Goal: Task Accomplishment & Management: Complete application form

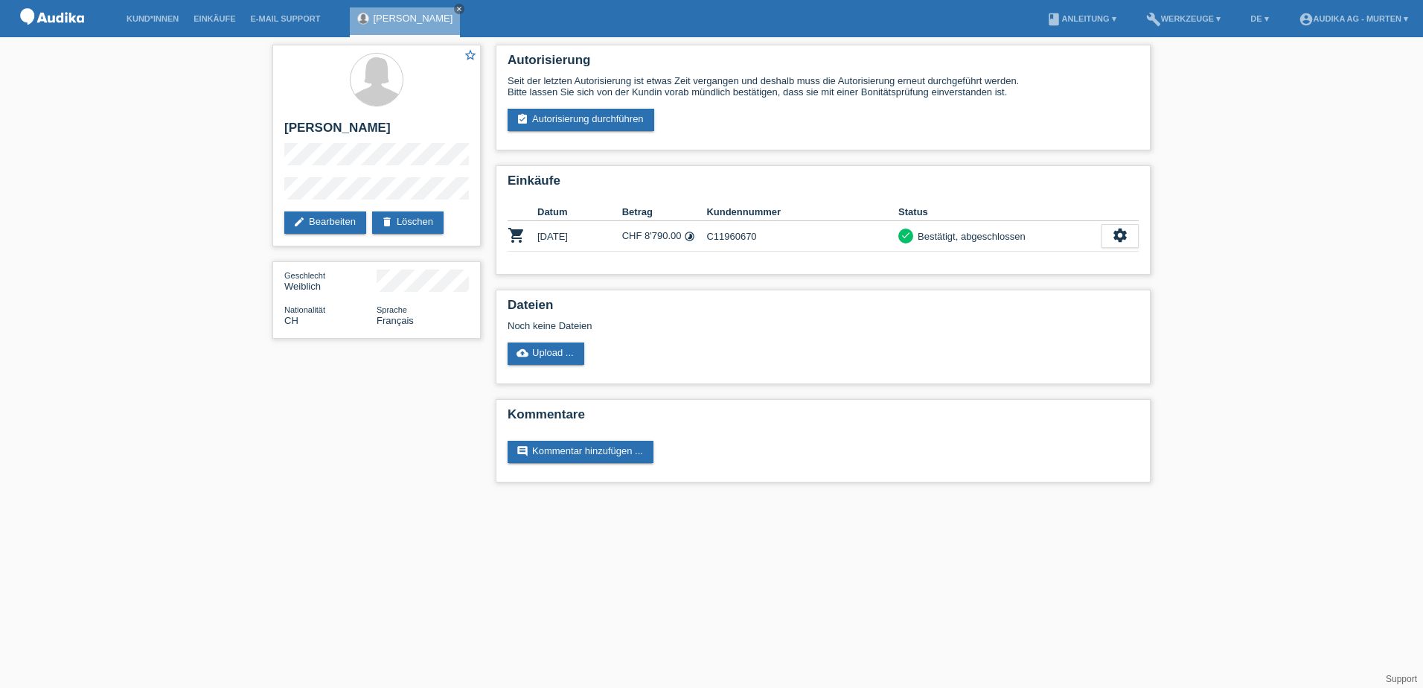
click at [158, 23] on li "Kund*innen" at bounding box center [152, 19] width 67 height 38
click at [447, 4] on div "Mallory Pidoud close" at bounding box center [409, 18] width 118 height 37
click at [455, 7] on icon "close" at bounding box center [458, 8] width 7 height 7
click at [169, 15] on link "Kund*innen" at bounding box center [152, 18] width 67 height 9
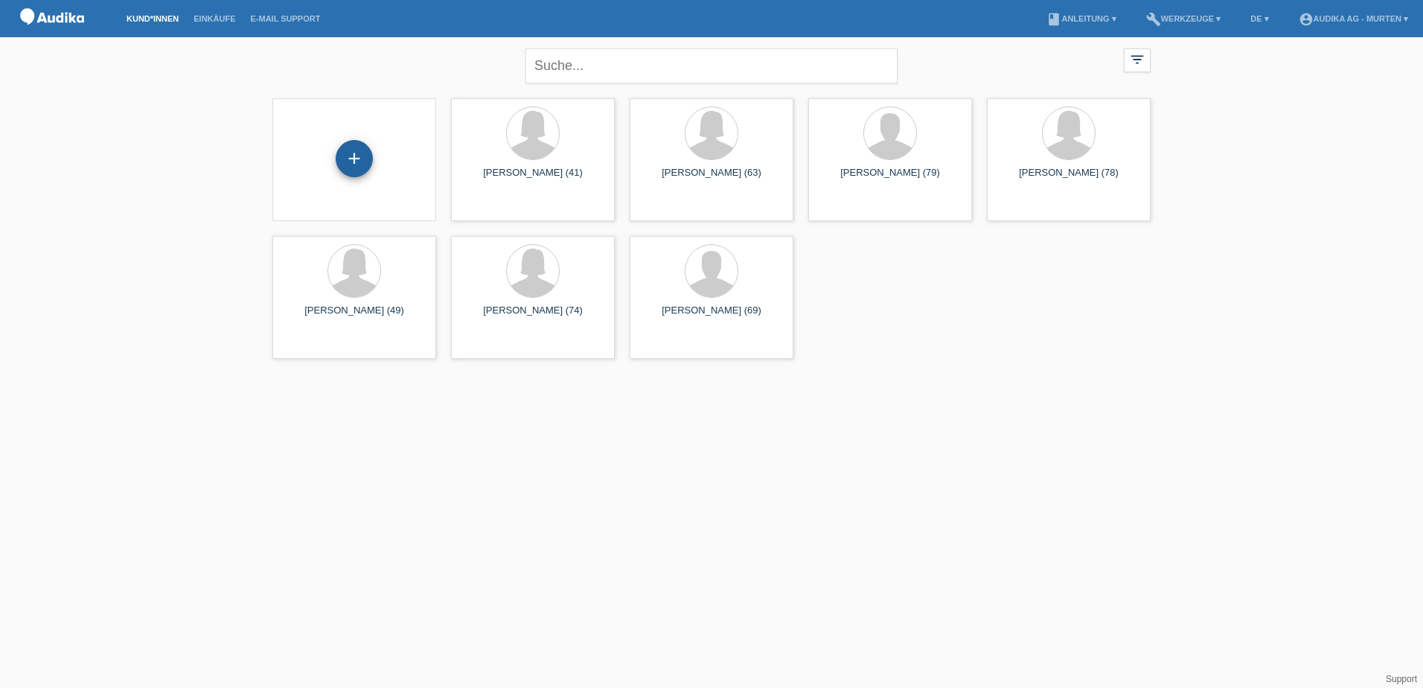
click at [362, 157] on div "+" at bounding box center [354, 158] width 37 height 37
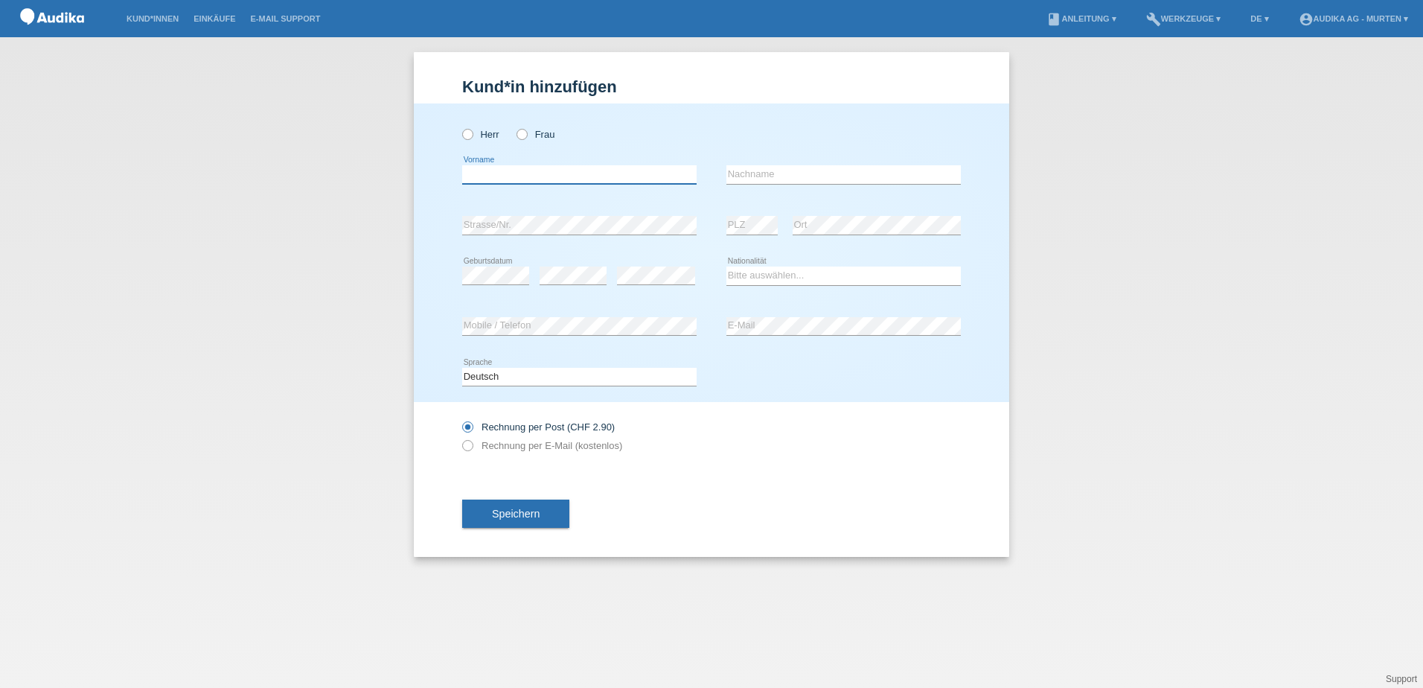
click at [586, 182] on input "text" at bounding box center [579, 174] width 234 height 19
click at [1247, 21] on link "DE ▾" at bounding box center [1259, 18] width 33 height 9
click at [1241, 54] on span "Français" at bounding box center [1222, 56] width 42 height 18
click at [460, 127] on icon at bounding box center [460, 127] width 0 height 0
click at [467, 132] on input "Monsieur" at bounding box center [467, 134] width 10 height 10
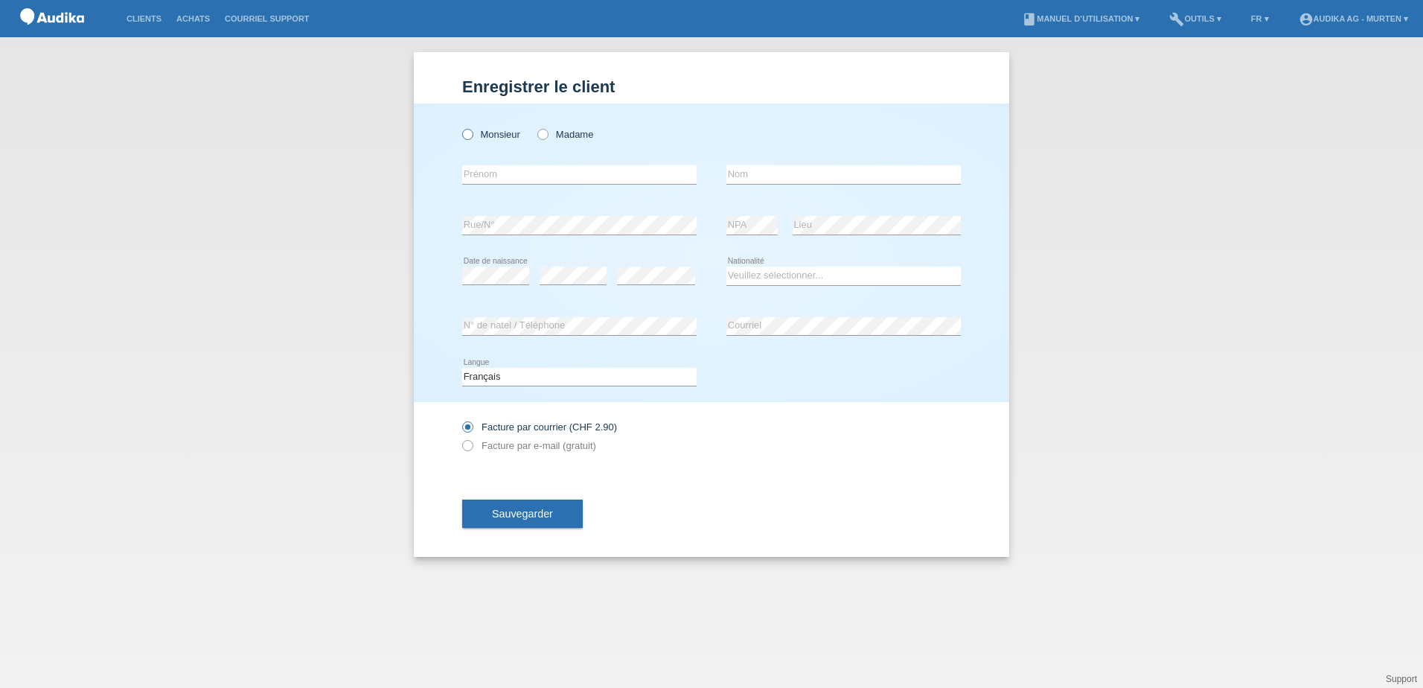
radio input "true"
click at [513, 173] on input "text" at bounding box center [579, 174] width 234 height 19
type input "Jahja"
click at [779, 171] on input "text" at bounding box center [843, 174] width 234 height 19
type input "Topalli"
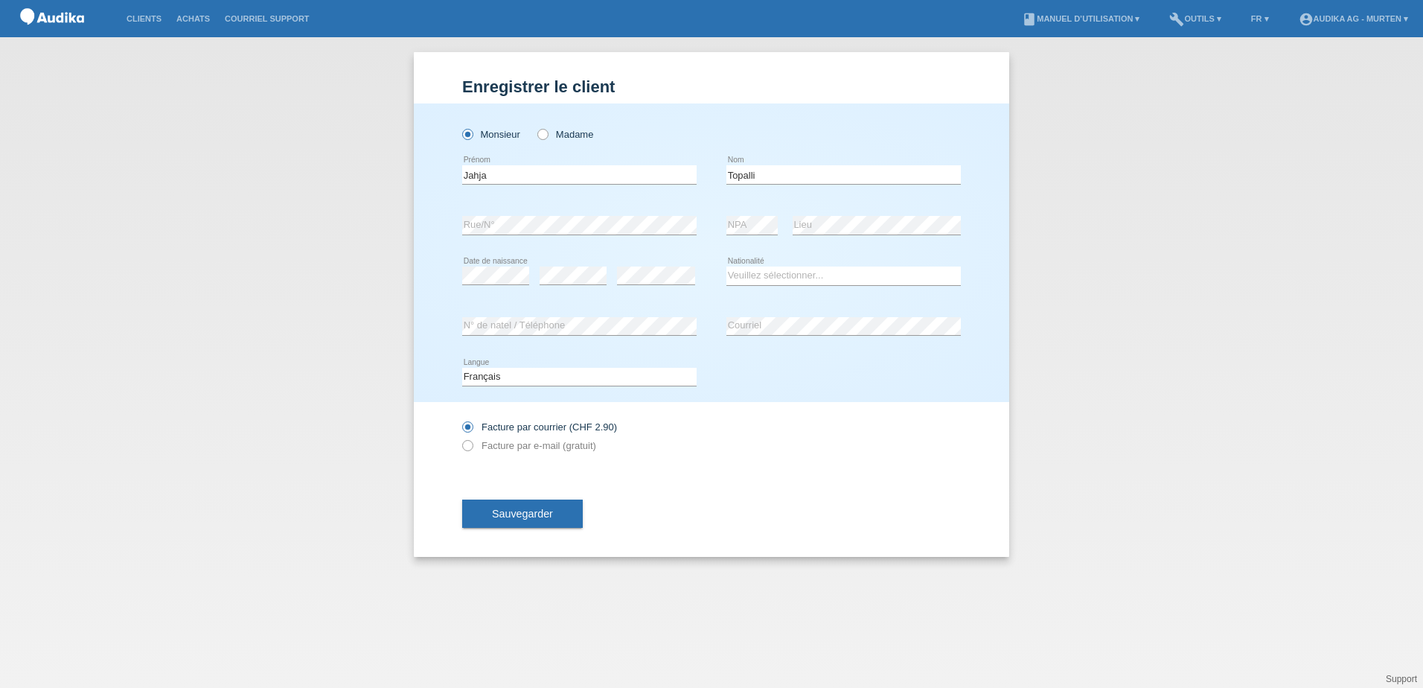
click at [478, 266] on div "error Date de naissance" at bounding box center [495, 276] width 67 height 51
click at [834, 271] on select "Veuillez sélectionner... Suisse Allemagne Autriche Liechtenstein ------------ A…" at bounding box center [843, 275] width 234 height 18
select select "XK"
click at [726, 266] on select "Veuillez sélectionner... Suisse Allemagne Autriche Liechtenstein ------------ A…" at bounding box center [843, 275] width 234 height 18
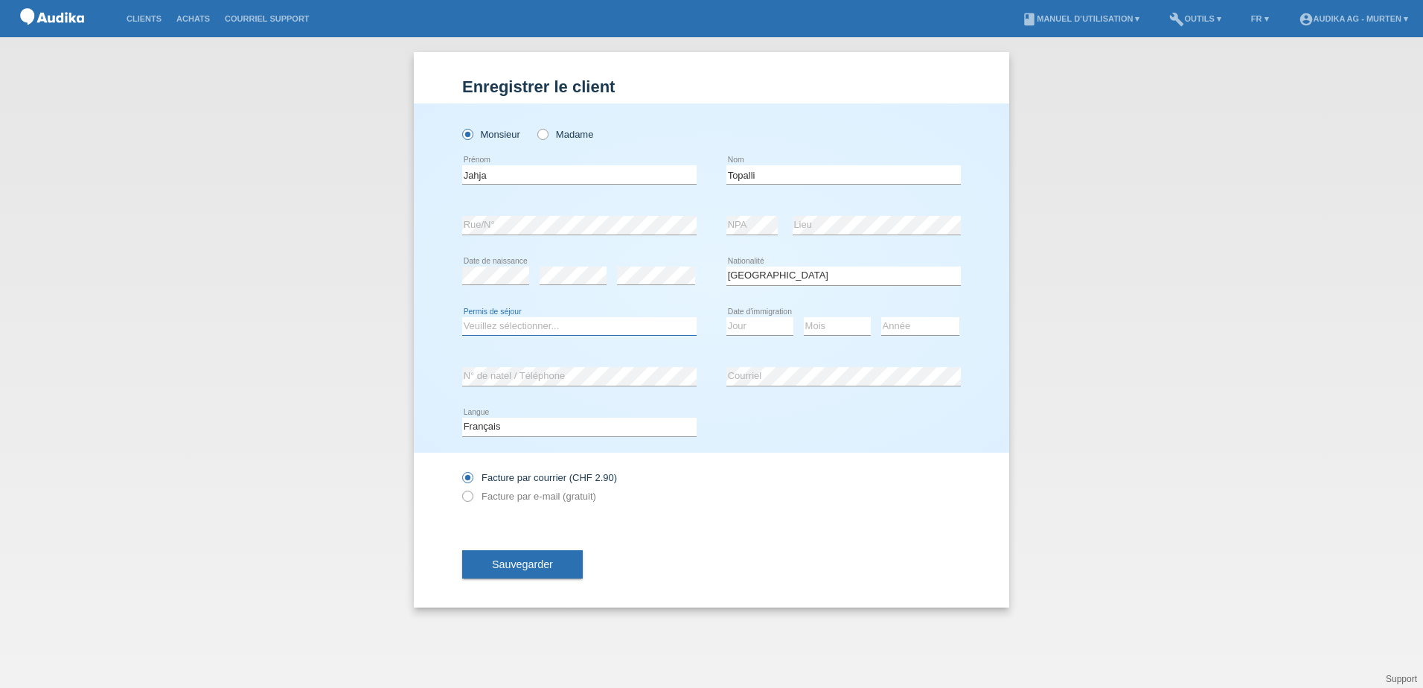
click at [577, 322] on select "Veuillez sélectionner... C B B - Statut de réfugié Autre" at bounding box center [579, 326] width 234 height 18
select select "C"
click at [462, 317] on select "Veuillez sélectionner... C B B - Statut de réfugié Autre" at bounding box center [579, 326] width 234 height 18
click at [784, 322] on select "Jour 01 02 03 04 05 06 07 08 09 10 11" at bounding box center [759, 326] width 67 height 18
select select "01"
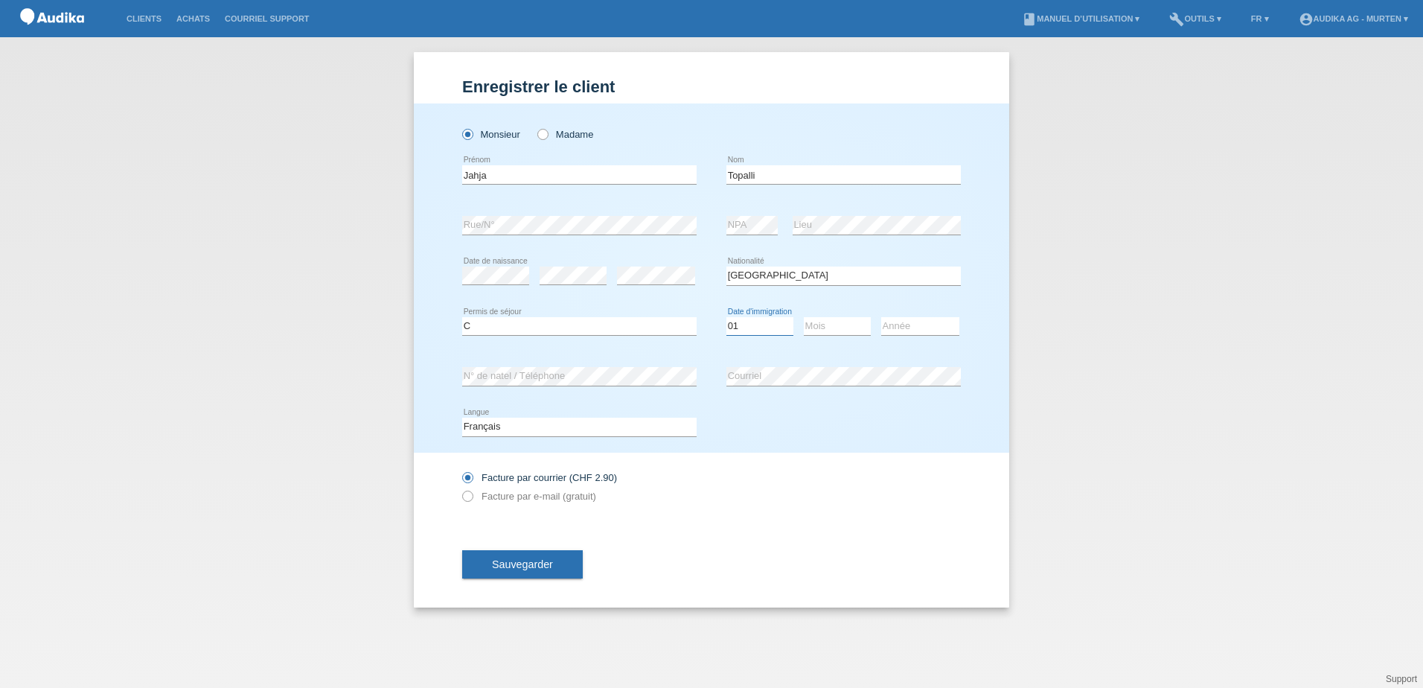
click at [726, 317] on select "Jour 01 02 03 04 05 06 07 08 09 10 11" at bounding box center [759, 326] width 67 height 18
click at [846, 330] on select "Mois 01 02 03 04 05 06 07 08 09 10 11" at bounding box center [837, 326] width 67 height 18
click at [804, 317] on select "Mois 01 02 03 04 05 06 07 08 09 10 11" at bounding box center [837, 326] width 67 height 18
click at [828, 325] on select "Mois 01 02 03 04 05 06 07 08 09 10 11" at bounding box center [837, 326] width 67 height 18
select select "03"
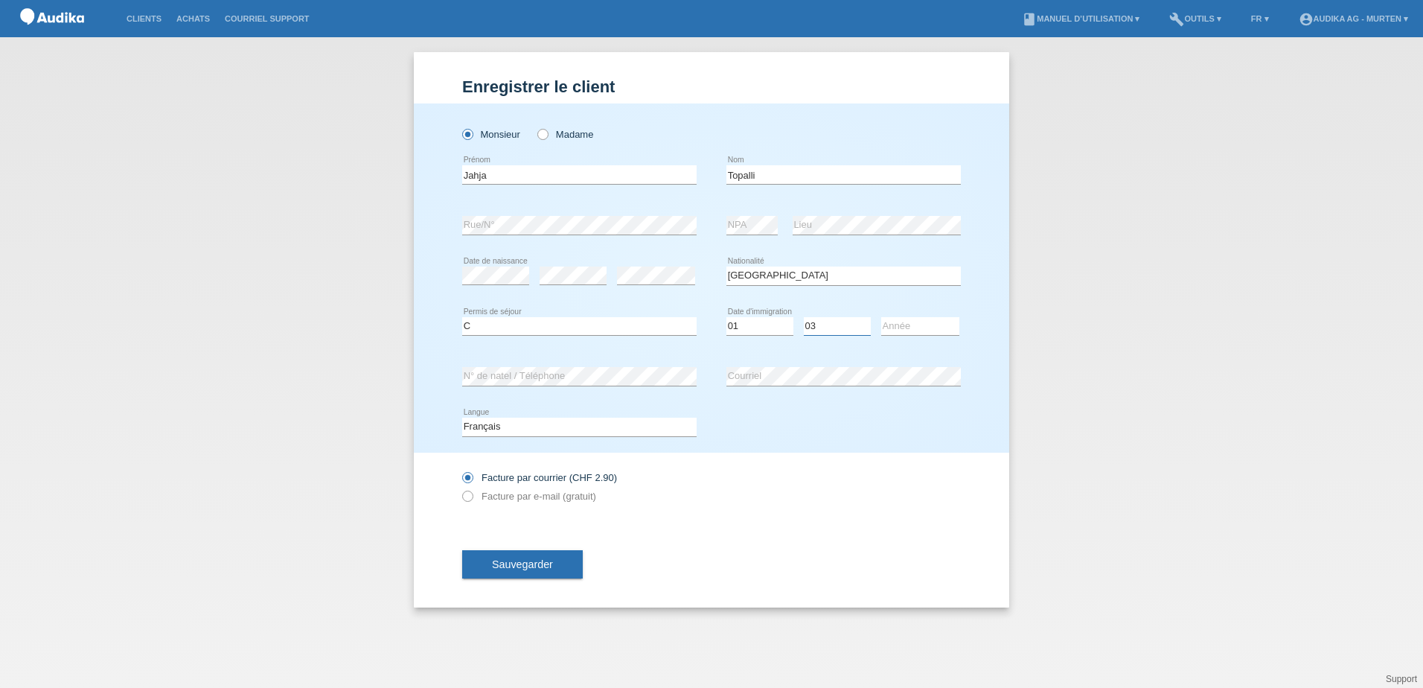
click at [804, 317] on select "Mois 01 02 03 04 05 06 07 08 09 10 11" at bounding box center [837, 326] width 67 height 18
click at [897, 325] on select "Année 2025 2024 2023 2022 2021 2020 2019 2018 2017 2016 2015 2014 2013 2012 201…" at bounding box center [920, 326] width 78 height 18
select select "1996"
click at [881, 317] on select "Année 2025 2024 2023 2022 2021 2020 2019 2018 2017 2016 2015 2014 2013 2012 201…" at bounding box center [920, 326] width 78 height 18
click at [504, 565] on span "Sauvegarder" at bounding box center [522, 564] width 61 height 12
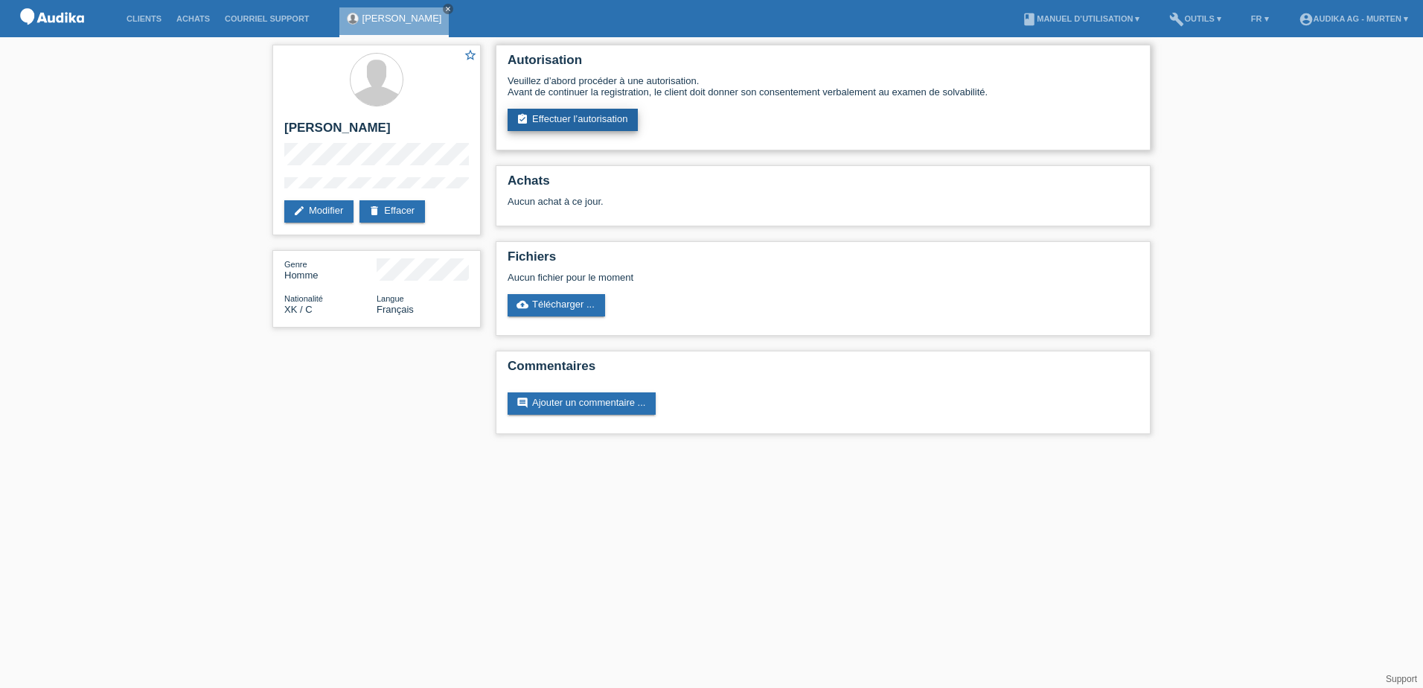
click at [583, 121] on link "assignment_turned_in Effectuer l’autorisation" at bounding box center [573, 120] width 130 height 22
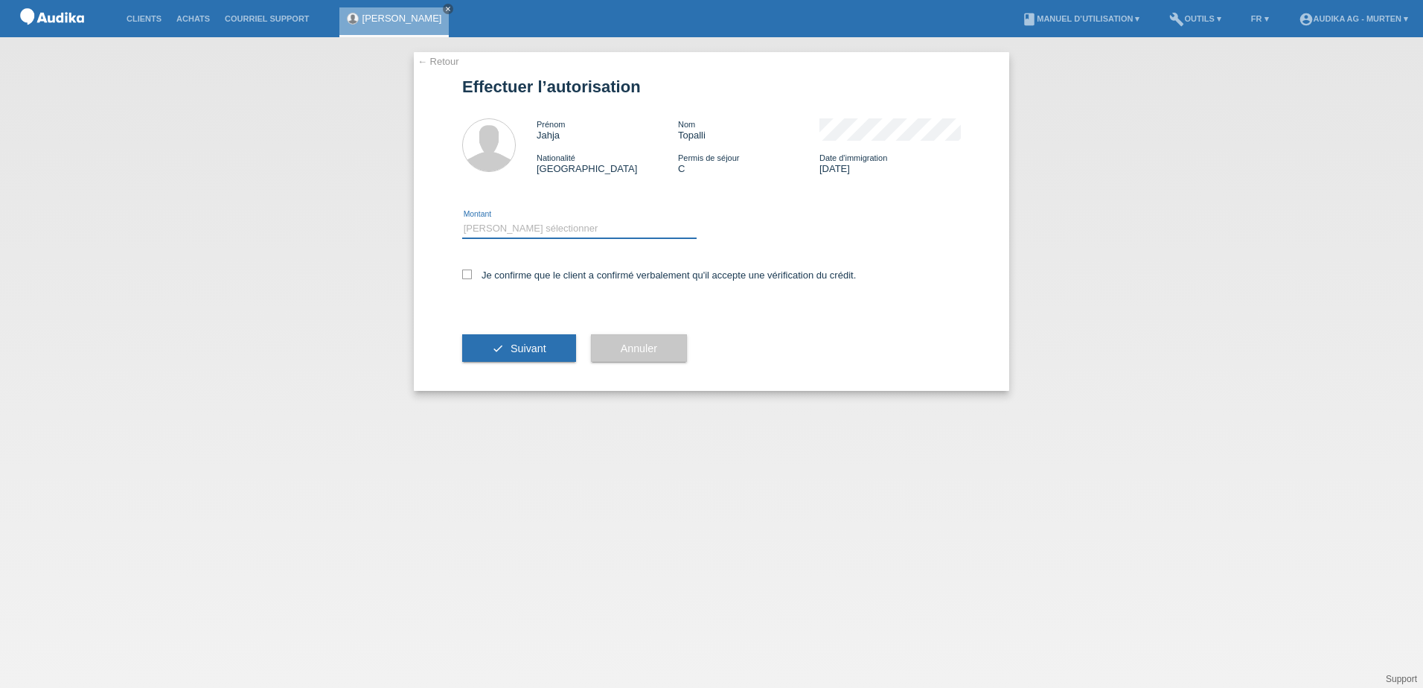
click at [537, 223] on select "Veuillez sélectionner CHF 1.00 - CHF 499.00 CHF 500.00 - CHF 1'999.00 CHF 2'000…" at bounding box center [579, 229] width 234 height 18
select select "2"
click at [462, 220] on select "Veuillez sélectionner CHF 1.00 - CHF 499.00 CHF 500.00 - CHF 1'999.00 CHF 2'000…" at bounding box center [579, 229] width 234 height 18
click at [470, 272] on icon at bounding box center [467, 274] width 10 height 10
click at [470, 272] on input "Je confirme que le client a confirmé verbalement qu'il accepte une vérification…" at bounding box center [467, 274] width 10 height 10
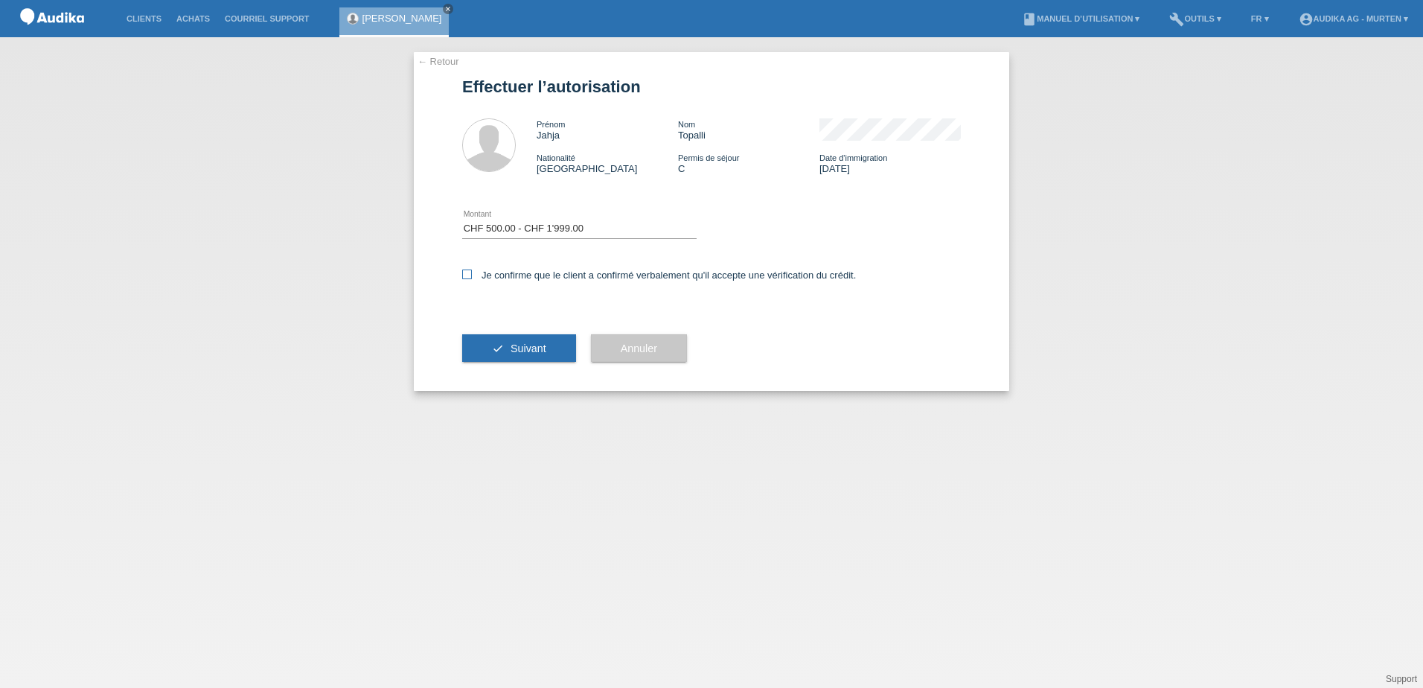
checkbox input "true"
click at [512, 345] on span "Suivant" at bounding box center [529, 348] width 36 height 12
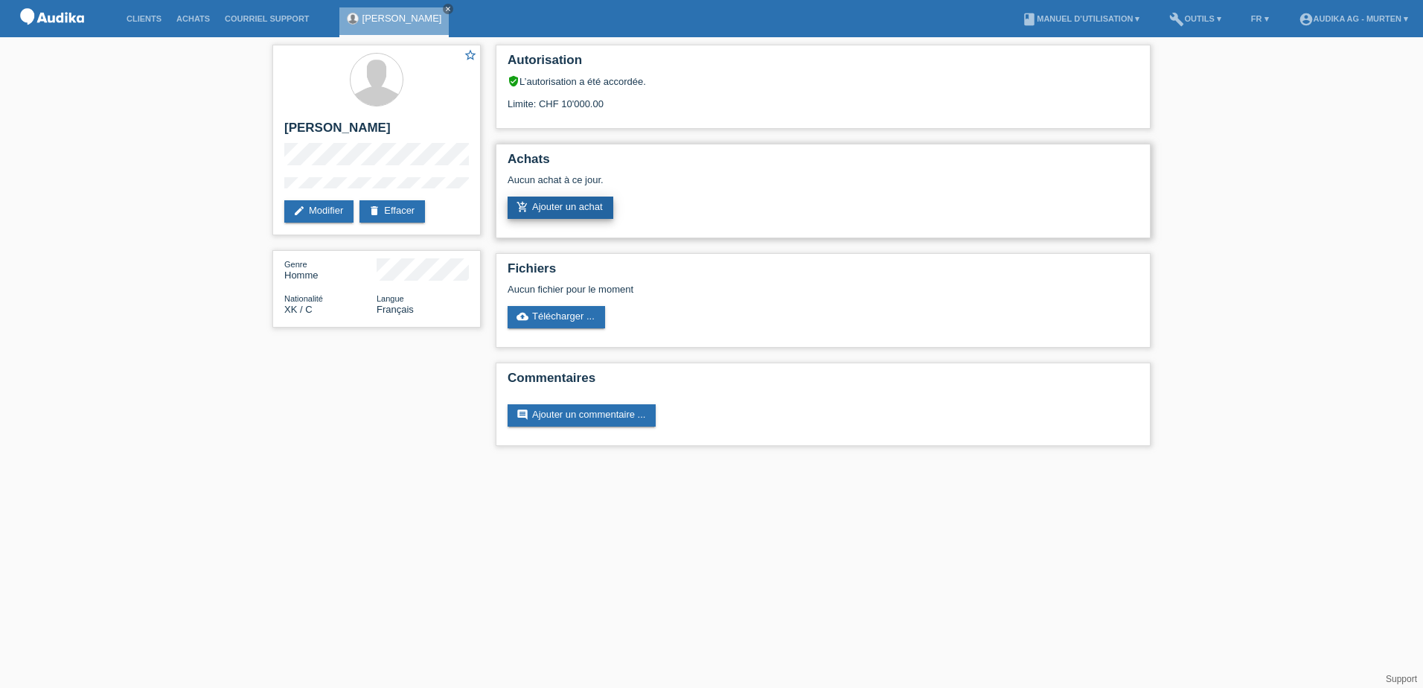
click at [585, 206] on link "add_shopping_cart Ajouter un achat" at bounding box center [561, 207] width 106 height 22
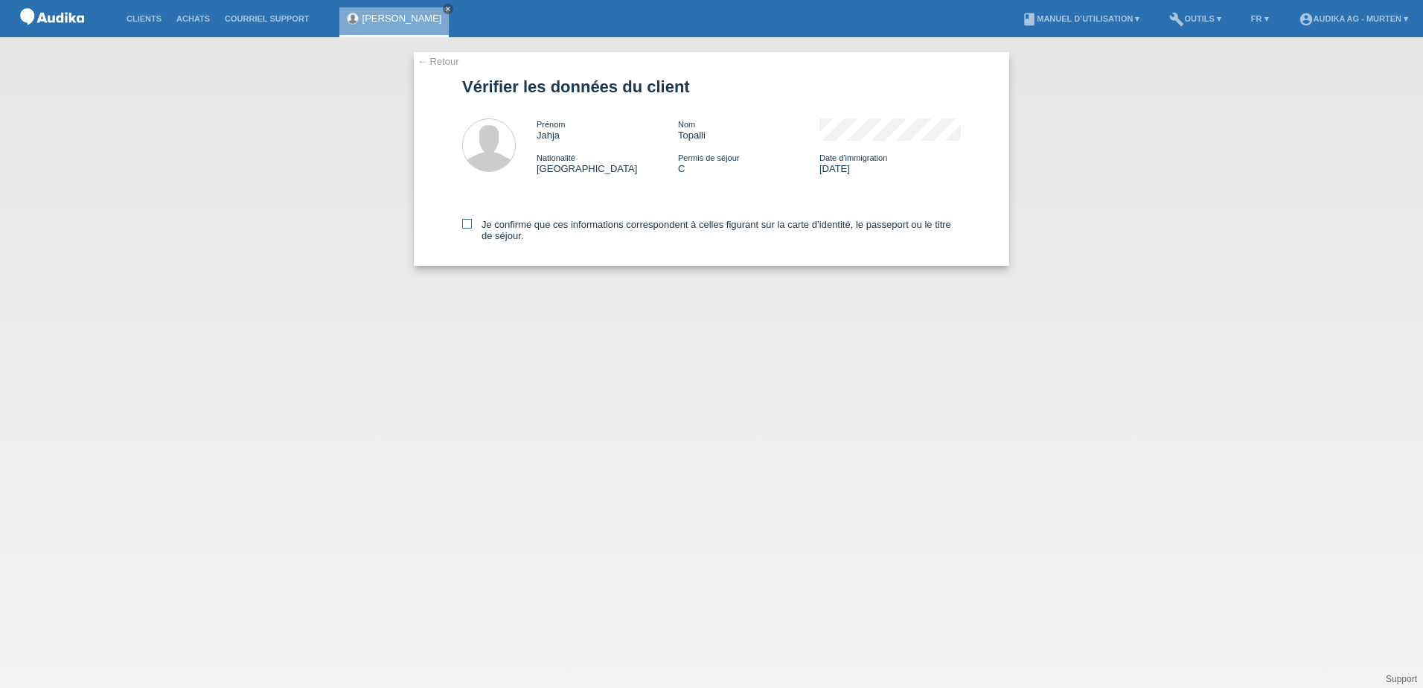
click at [465, 226] on icon at bounding box center [467, 224] width 10 height 10
click at [465, 226] on input "Je confirme que ces informations correspondent à celles figurant sur la carte d…" at bounding box center [467, 224] width 10 height 10
checkbox input "true"
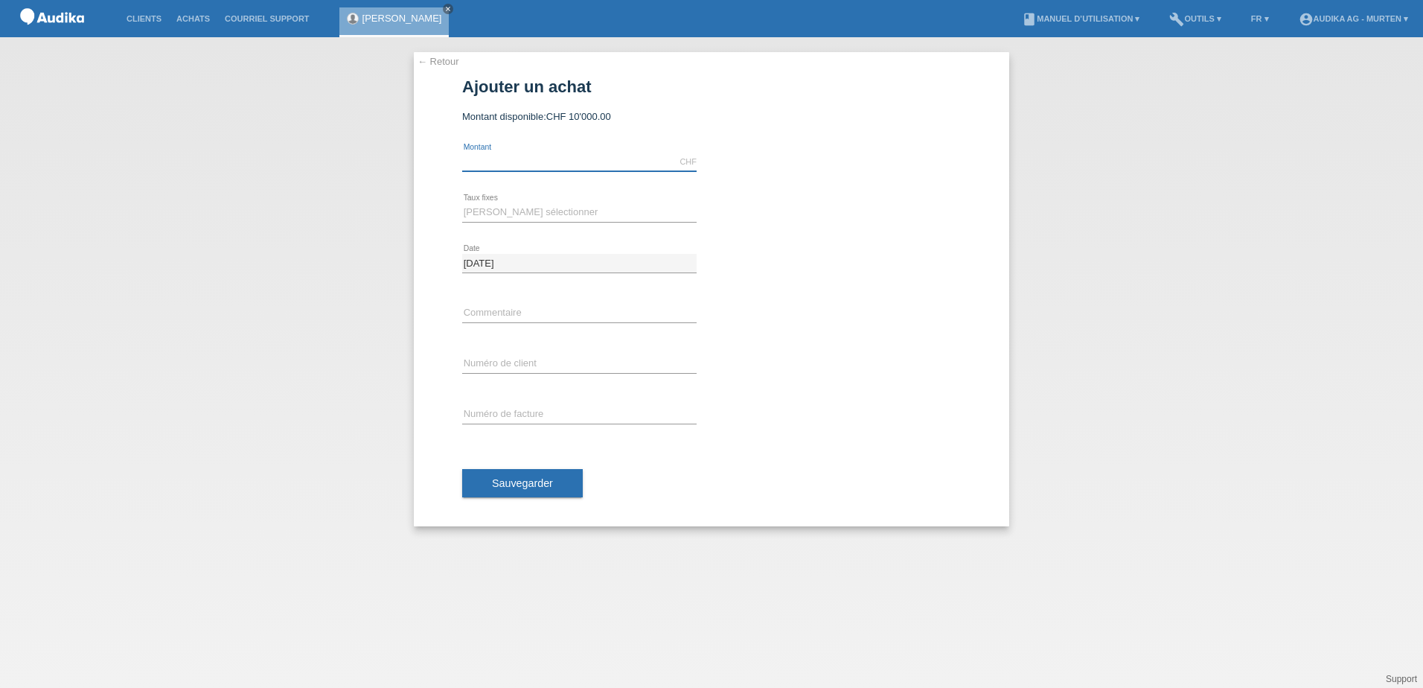
click at [539, 153] on input "text" at bounding box center [579, 162] width 234 height 19
type input "1650.00"
click at [558, 210] on select "[PERSON_NAME] sélectionner 12 versements 24 versements" at bounding box center [579, 212] width 234 height 18
select select "177"
click at [462, 203] on select "[PERSON_NAME] sélectionner 12 versements 24 versements" at bounding box center [579, 212] width 234 height 18
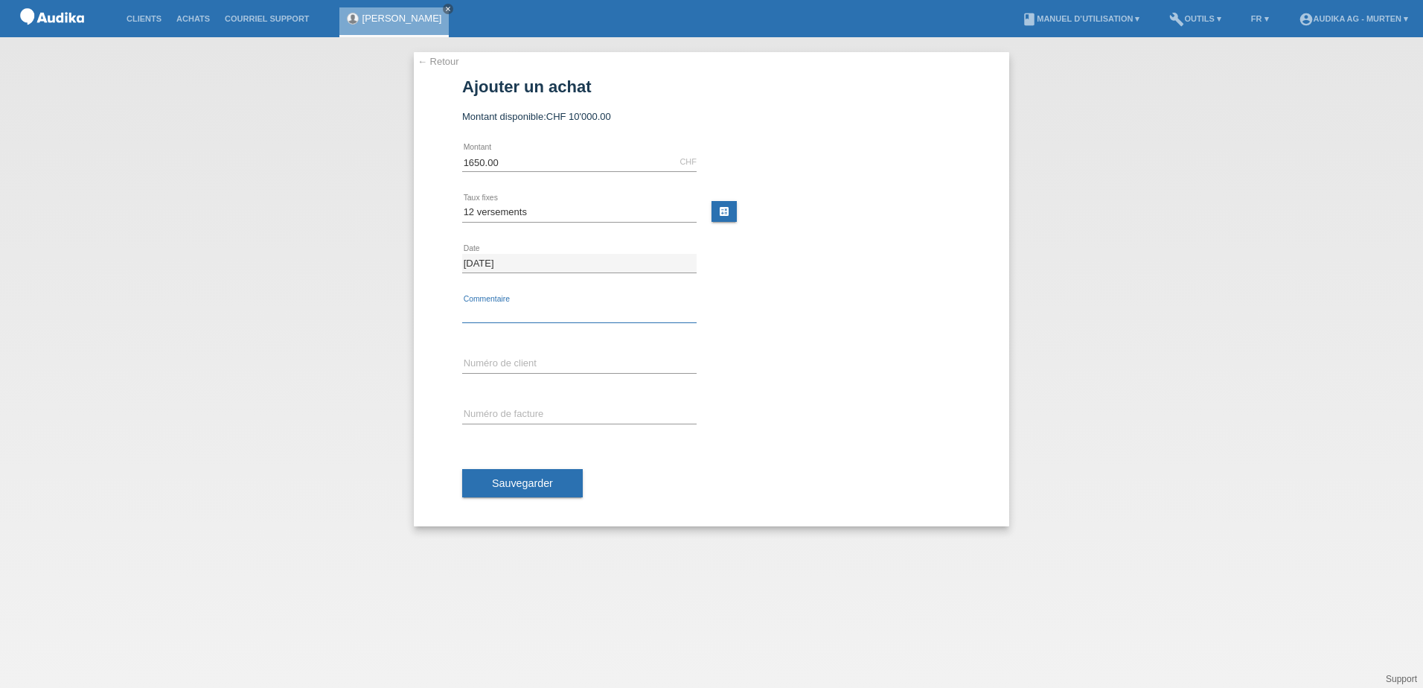
click at [537, 314] on input "text" at bounding box center [579, 313] width 234 height 19
click at [552, 486] on span "Sauvegarder" at bounding box center [522, 483] width 61 height 12
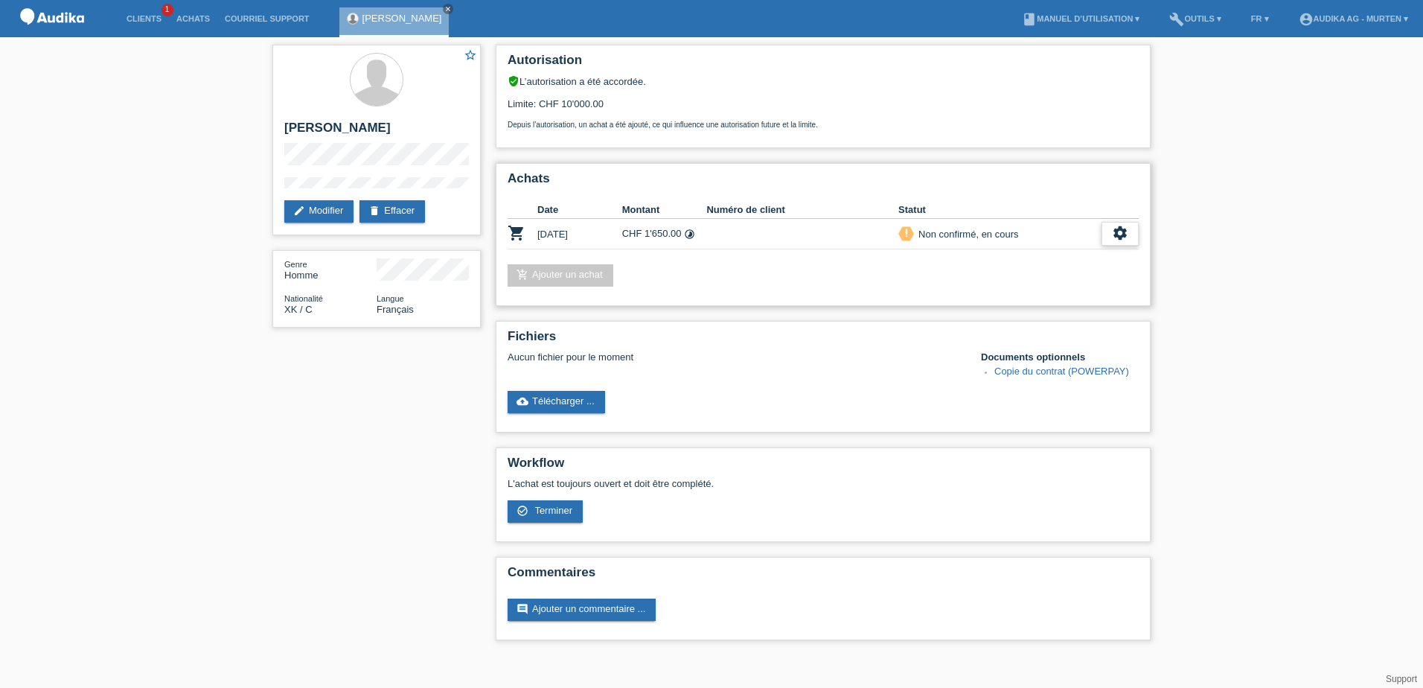
click at [1128, 235] on icon "settings" at bounding box center [1120, 233] width 16 height 16
click at [1061, 297] on div "check_circle_outline Terminer" at bounding box center [1056, 302] width 164 height 22
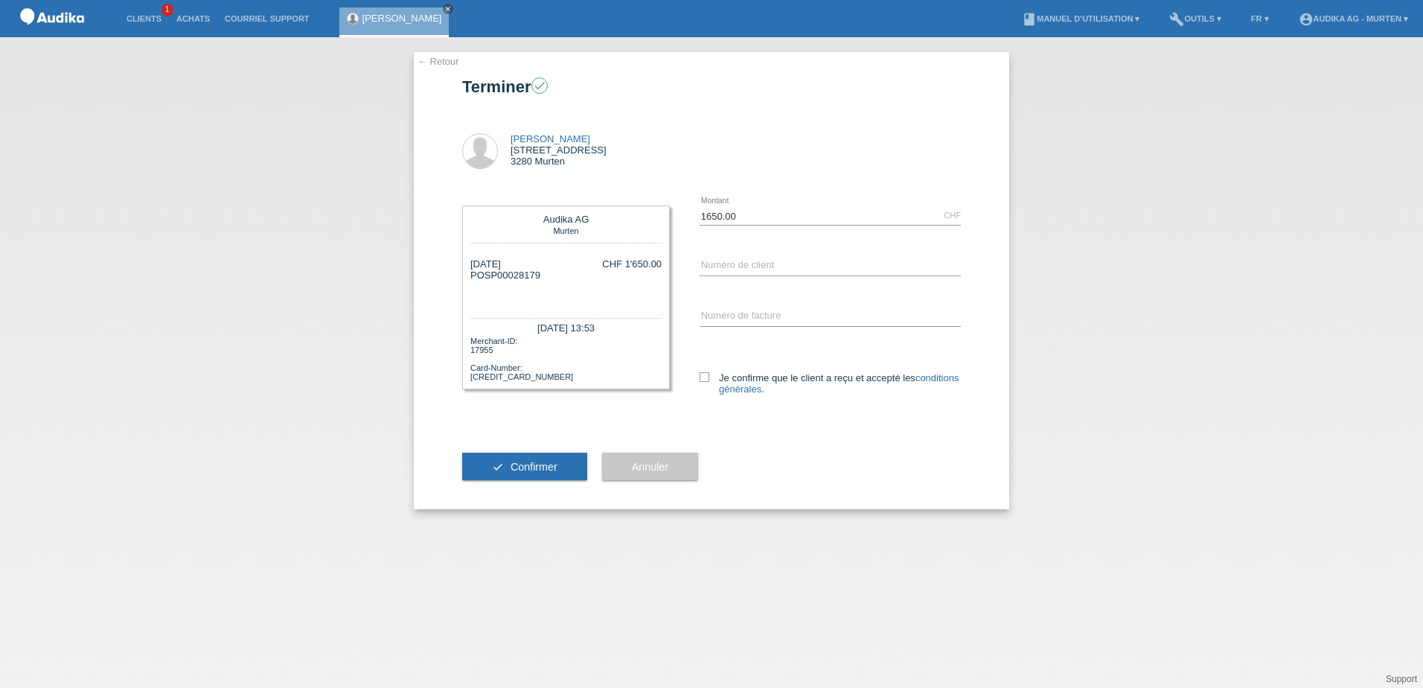
drag, startPoint x: 549, startPoint y: 274, endPoint x: 479, endPoint y: 273, distance: 70.0
click at [479, 273] on div "[DATE] POSP00028179 CHF 1'650.00" at bounding box center [565, 280] width 191 height 45
drag, startPoint x: 479, startPoint y: 273, endPoint x: 540, endPoint y: 278, distance: 61.9
click at [541, 281] on div "[DATE] POSP00028179 CHF 1'650.00" at bounding box center [565, 280] width 191 height 45
drag, startPoint x: 540, startPoint y: 274, endPoint x: 487, endPoint y: 277, distance: 52.2
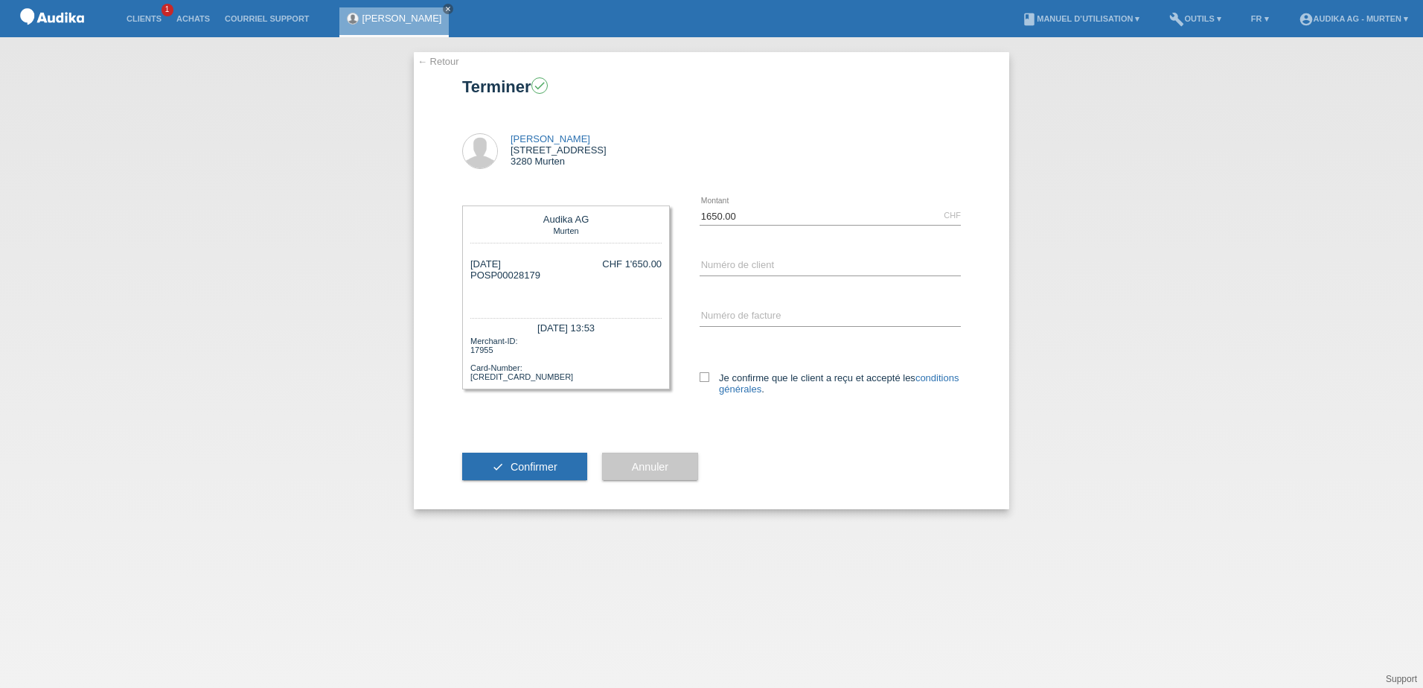
click at [487, 277] on div "[DATE] POSP00028179" at bounding box center [505, 280] width 70 height 45
copy div "SP00028179"
click at [758, 316] on input "SOI" at bounding box center [830, 316] width 261 height 19
paste input "000357"
type input "SOI000357066"
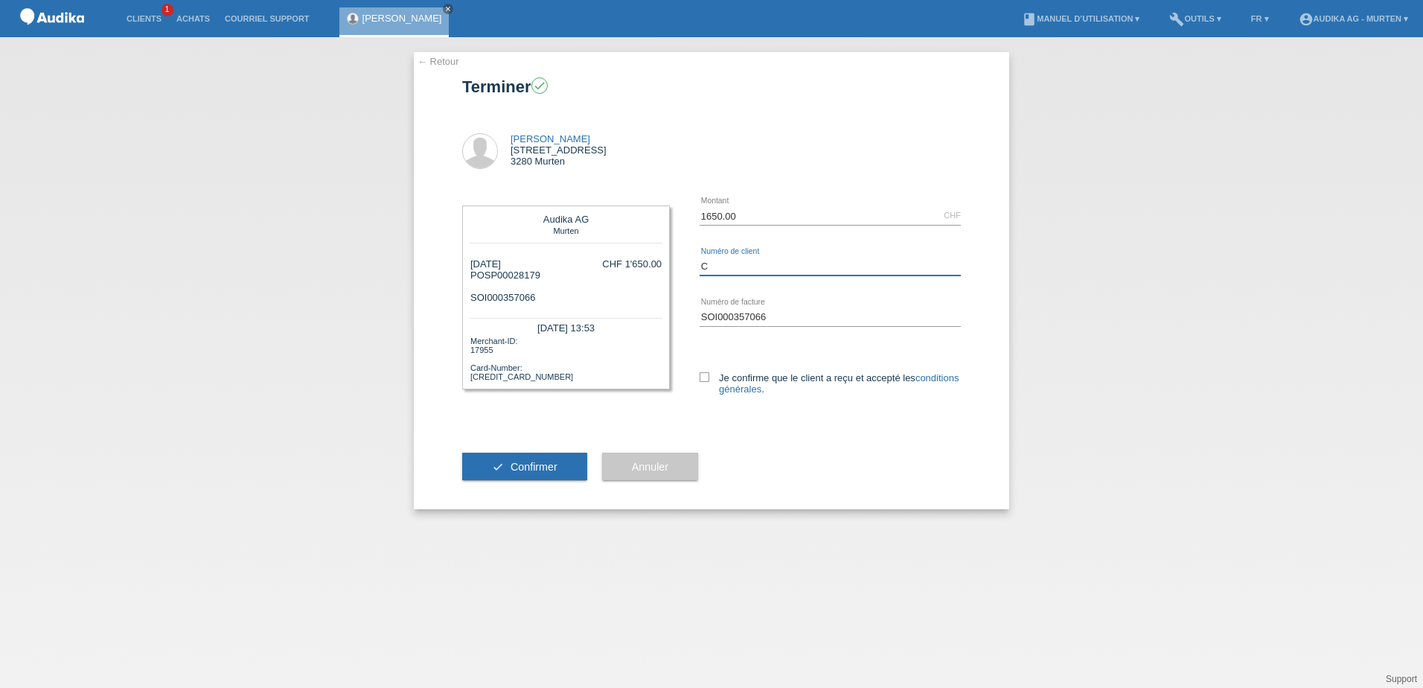
click at [798, 265] on input "C" at bounding box center [830, 266] width 261 height 19
paste input "14183641"
type input "C14183641"
click at [708, 377] on icon at bounding box center [705, 377] width 10 height 10
click at [708, 377] on input "Je confirme que le client a reçu et accepté les conditions générales ." at bounding box center [705, 377] width 10 height 10
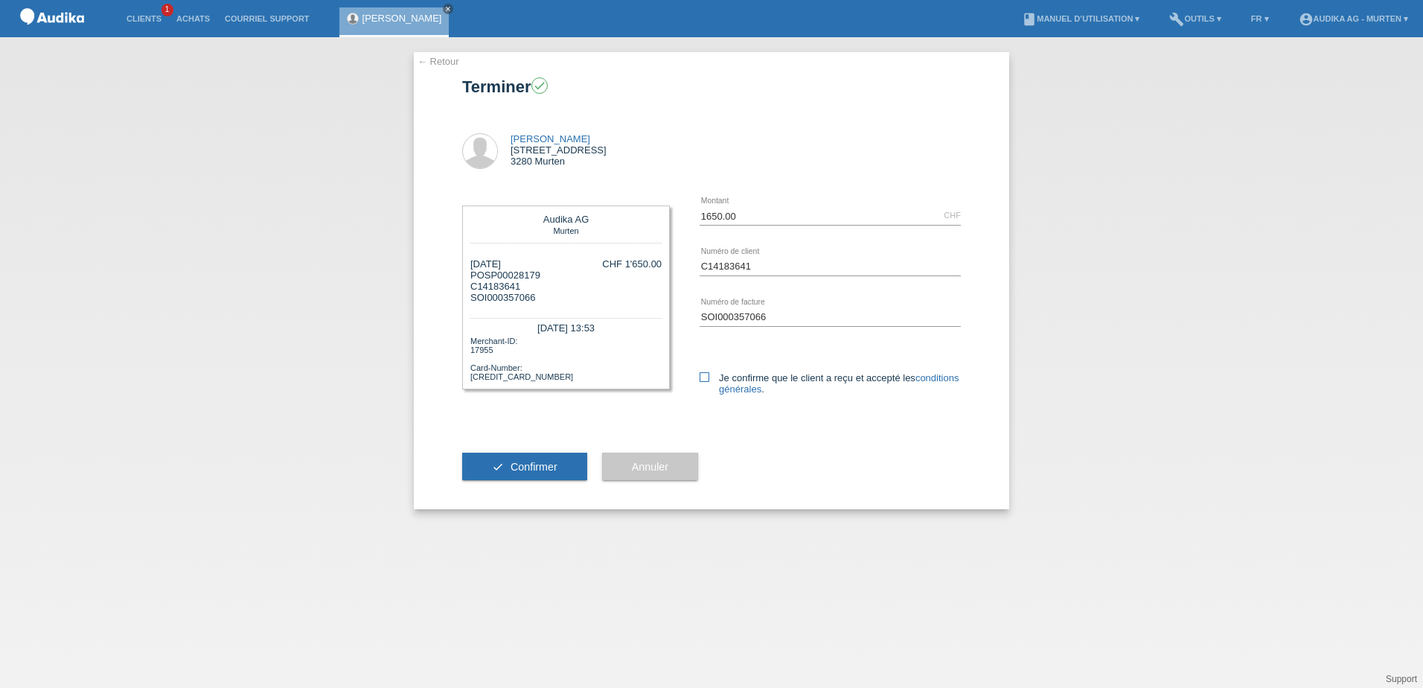
checkbox input "true"
click at [551, 465] on span "Confirmer" at bounding box center [534, 467] width 47 height 12
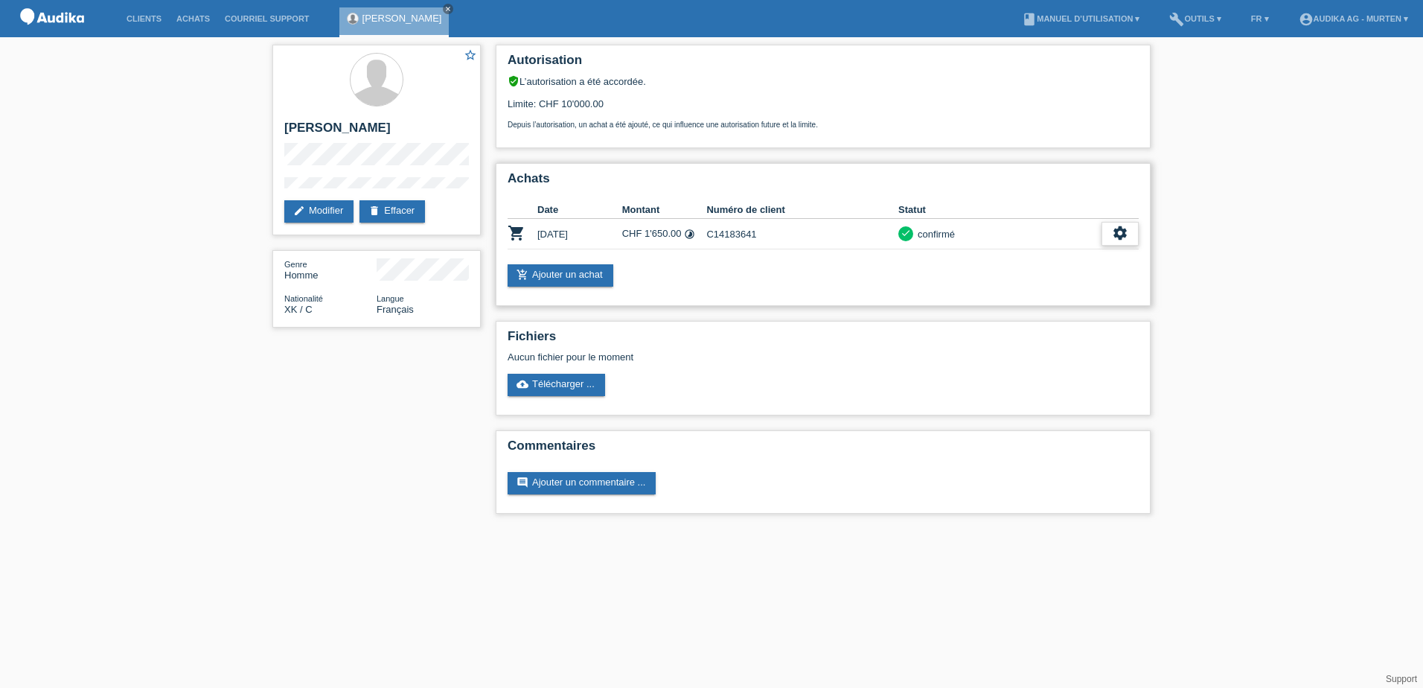
click at [1133, 232] on div "settings" at bounding box center [1120, 234] width 37 height 24
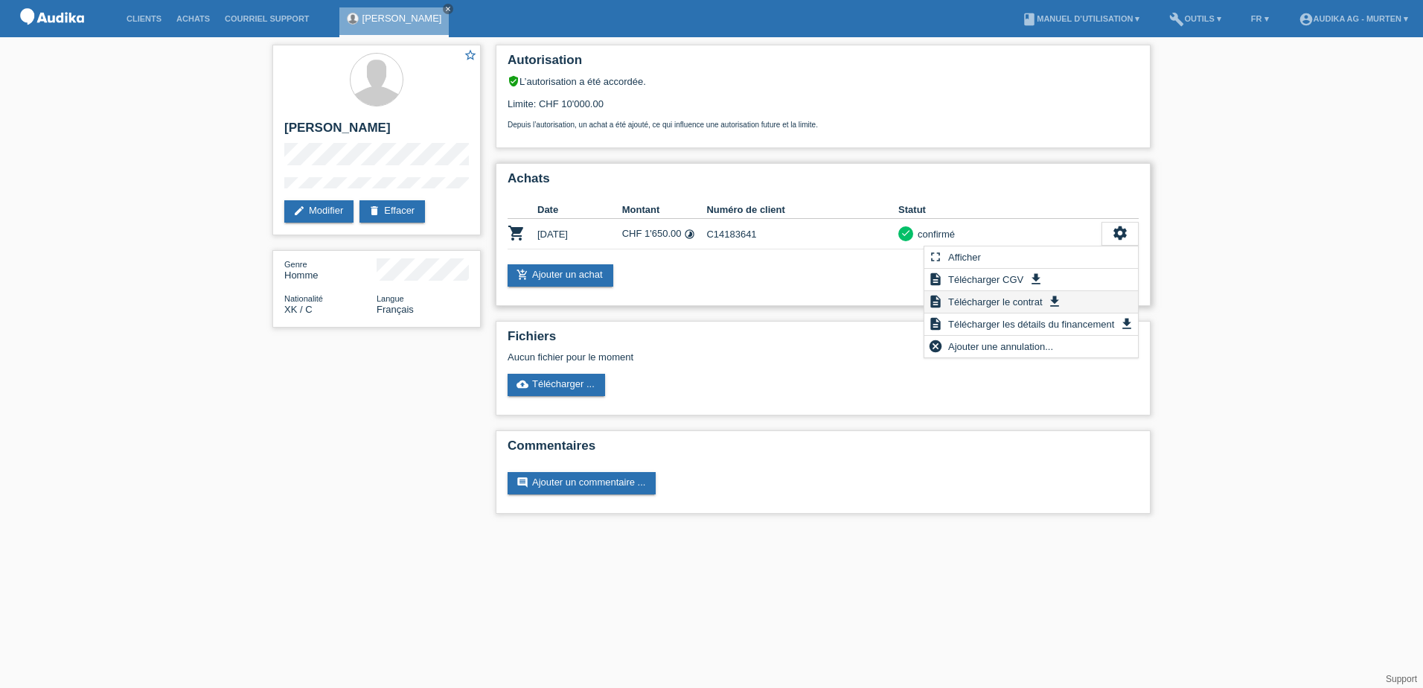
click at [1055, 298] on icon "get_app" at bounding box center [1054, 301] width 15 height 15
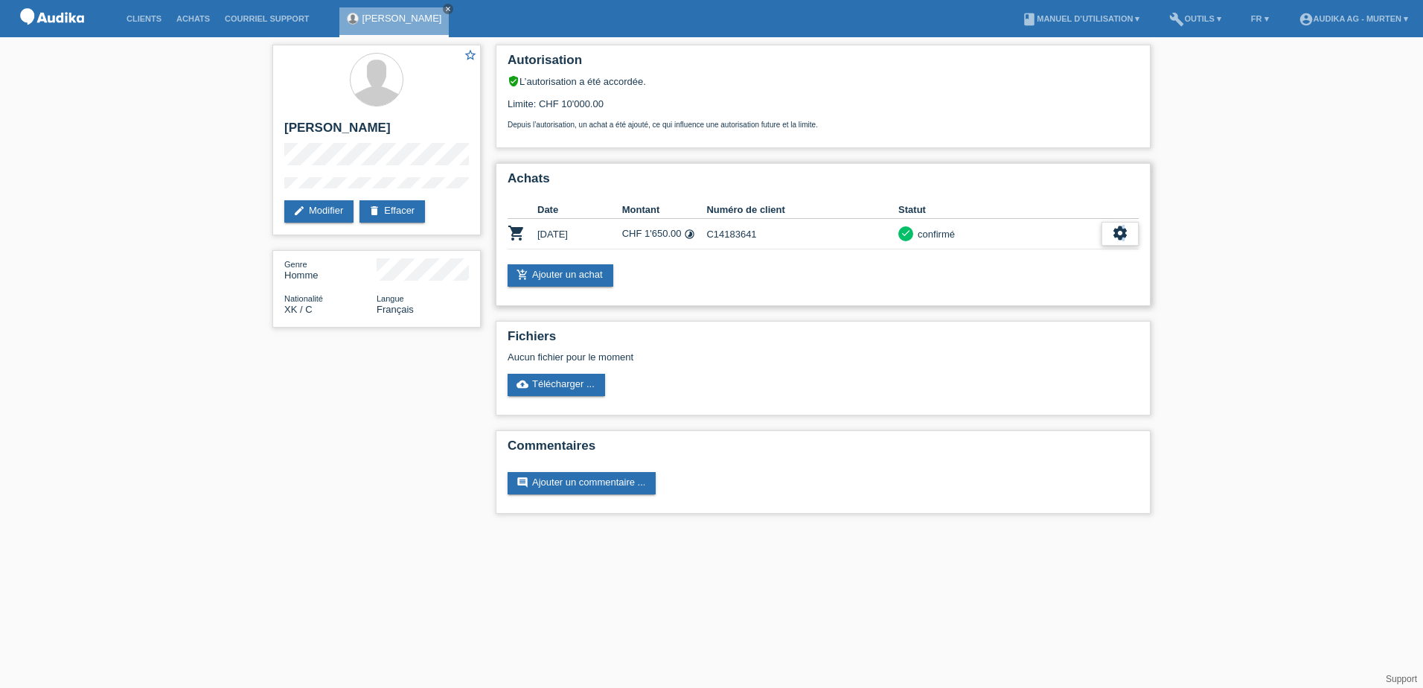
click at [1125, 237] on icon "settings" at bounding box center [1120, 233] width 16 height 16
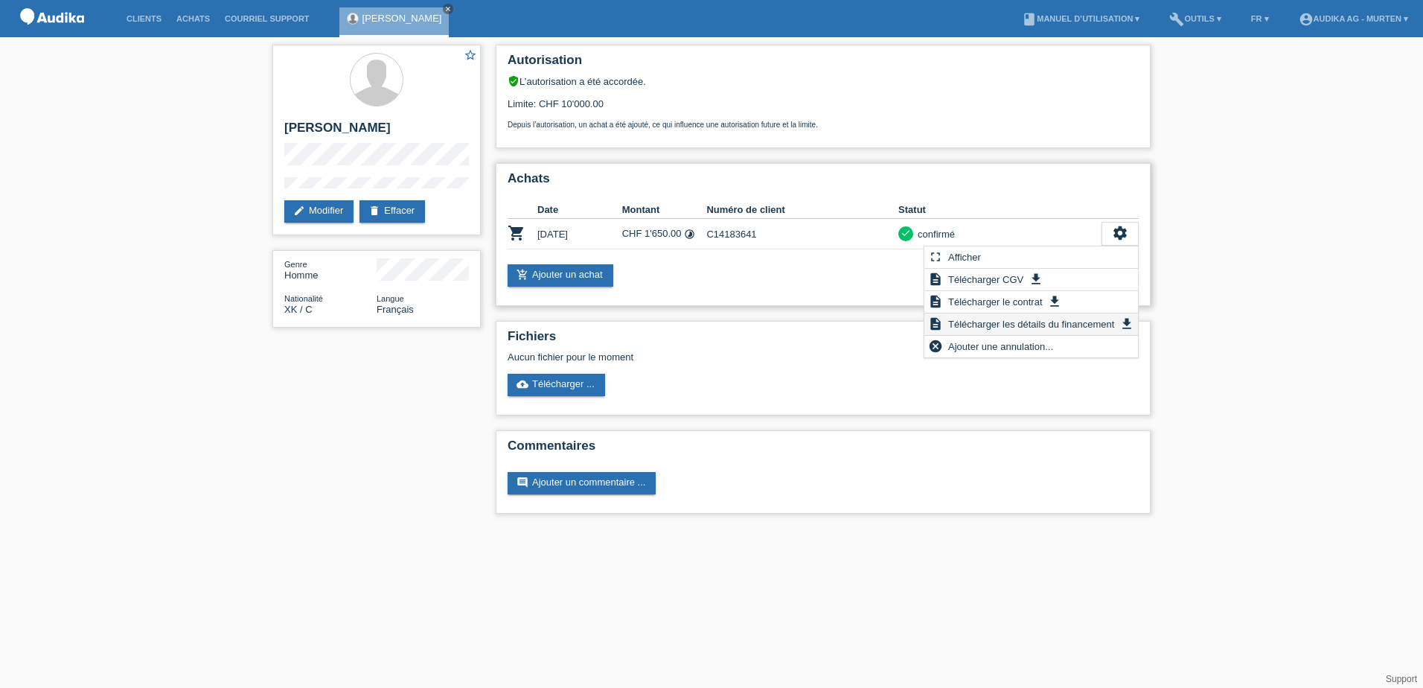
drag, startPoint x: 1125, startPoint y: 237, endPoint x: 1087, endPoint y: 325, distance: 94.7
click at [1087, 325] on span "Télécharger les détails du financement" at bounding box center [1031, 324] width 170 height 18
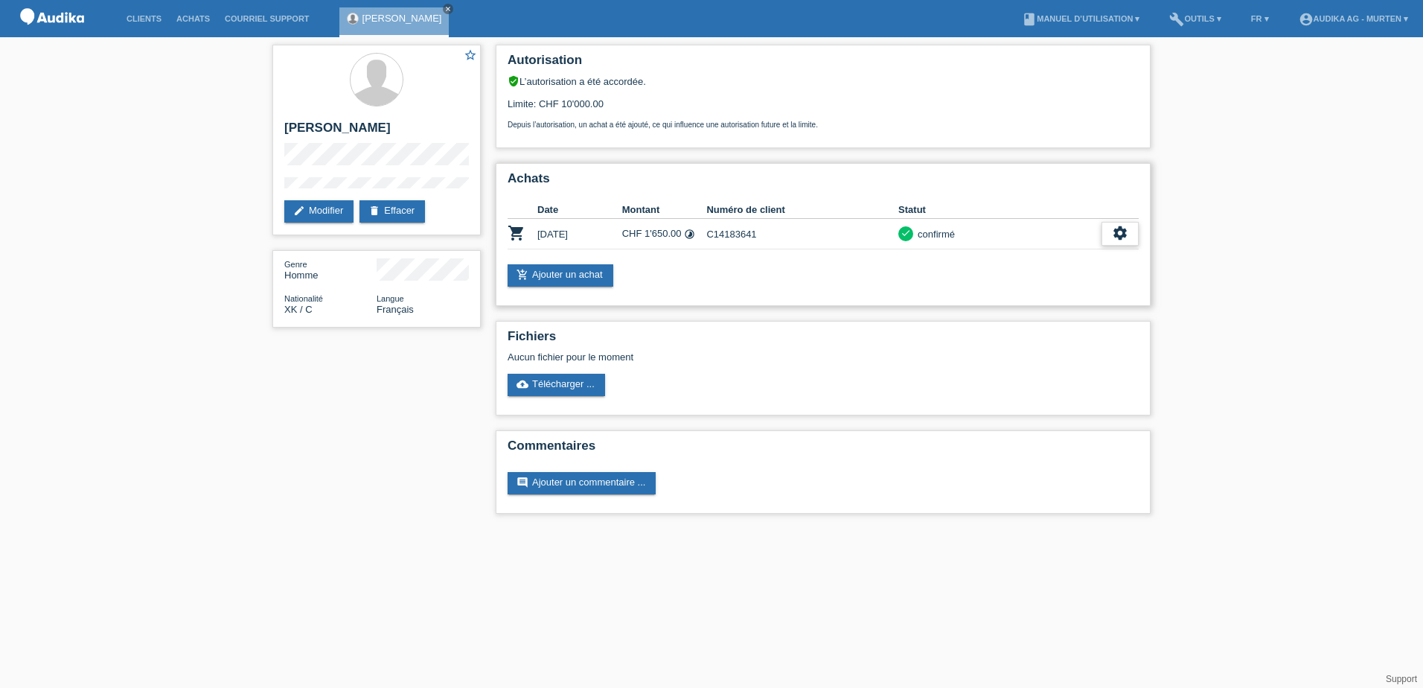
click at [1105, 236] on div "settings" at bounding box center [1120, 234] width 37 height 24
click at [735, 236] on td "C14183641" at bounding box center [802, 234] width 192 height 31
drag, startPoint x: 735, startPoint y: 236, endPoint x: 744, endPoint y: 237, distance: 9.0
click at [735, 236] on td "C14183641" at bounding box center [802, 234] width 192 height 31
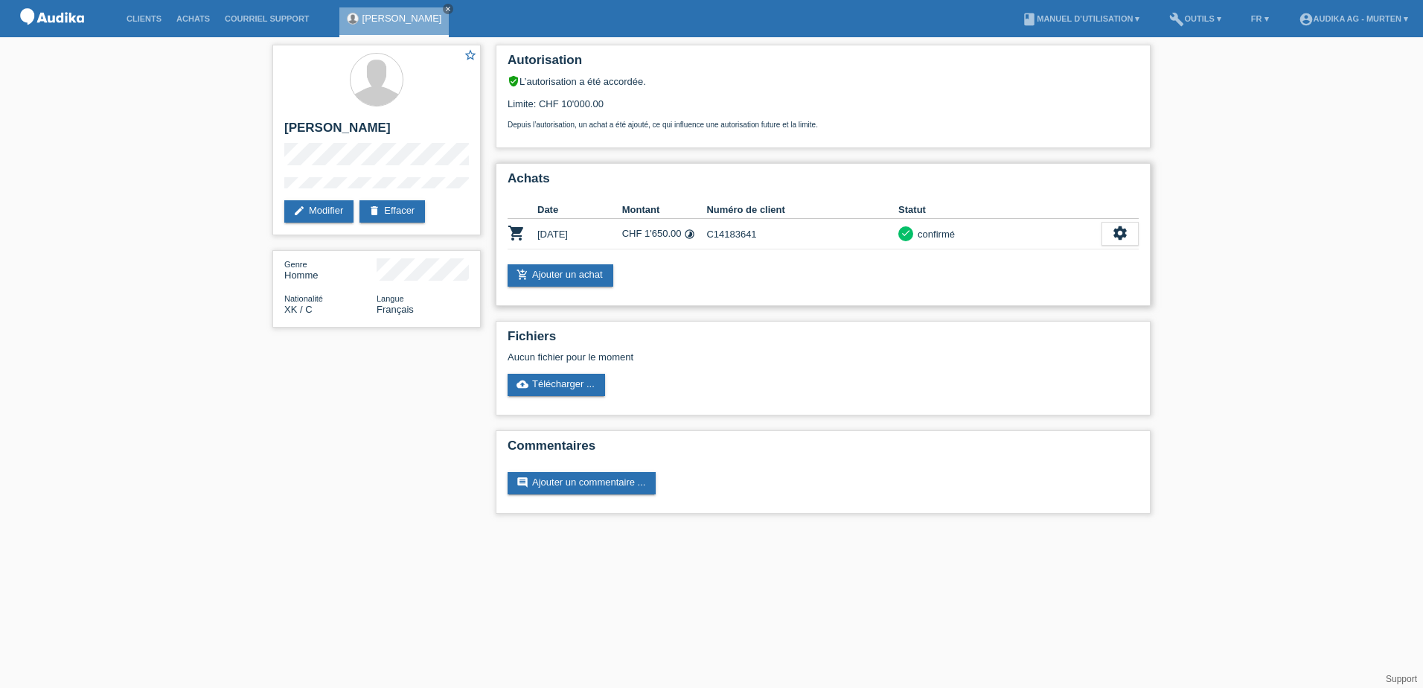
click at [794, 237] on td "C14183641" at bounding box center [802, 234] width 192 height 31
click at [1125, 238] on icon "settings" at bounding box center [1120, 233] width 16 height 16
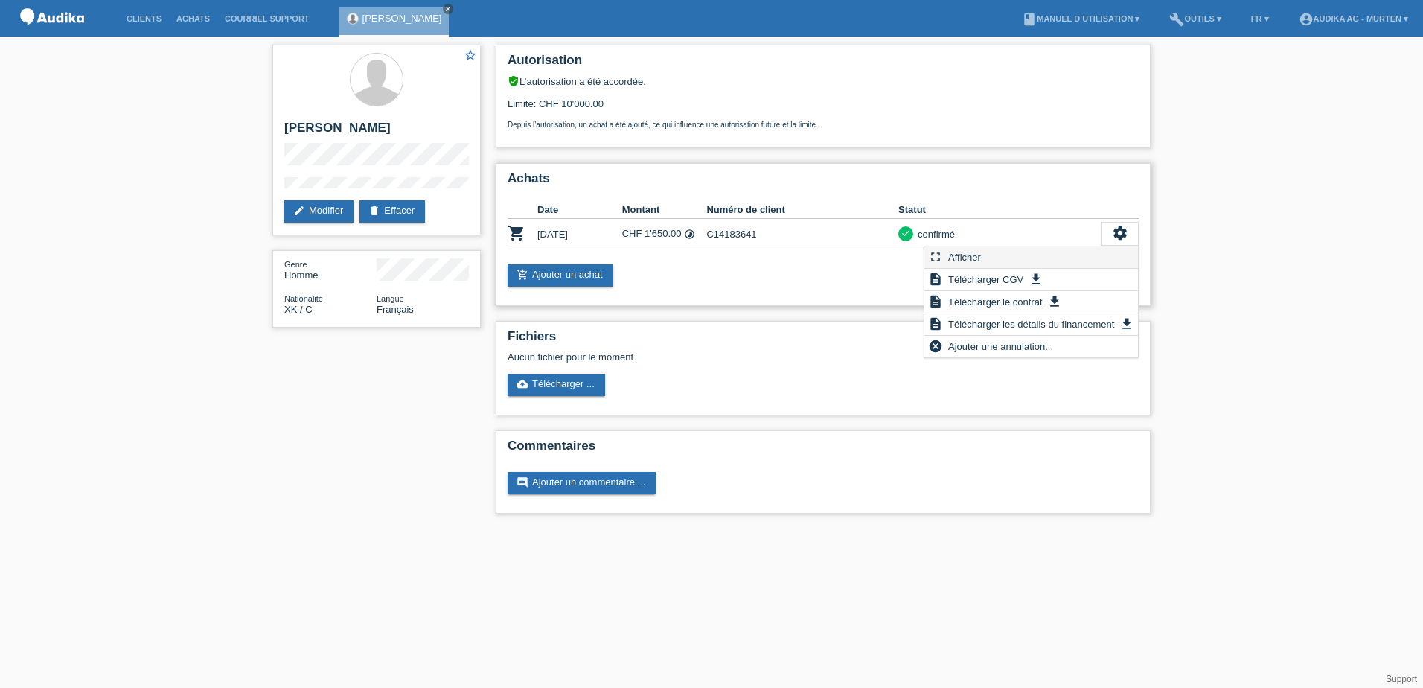
click at [991, 258] on div "fullscreen Afficher" at bounding box center [1031, 257] width 214 height 22
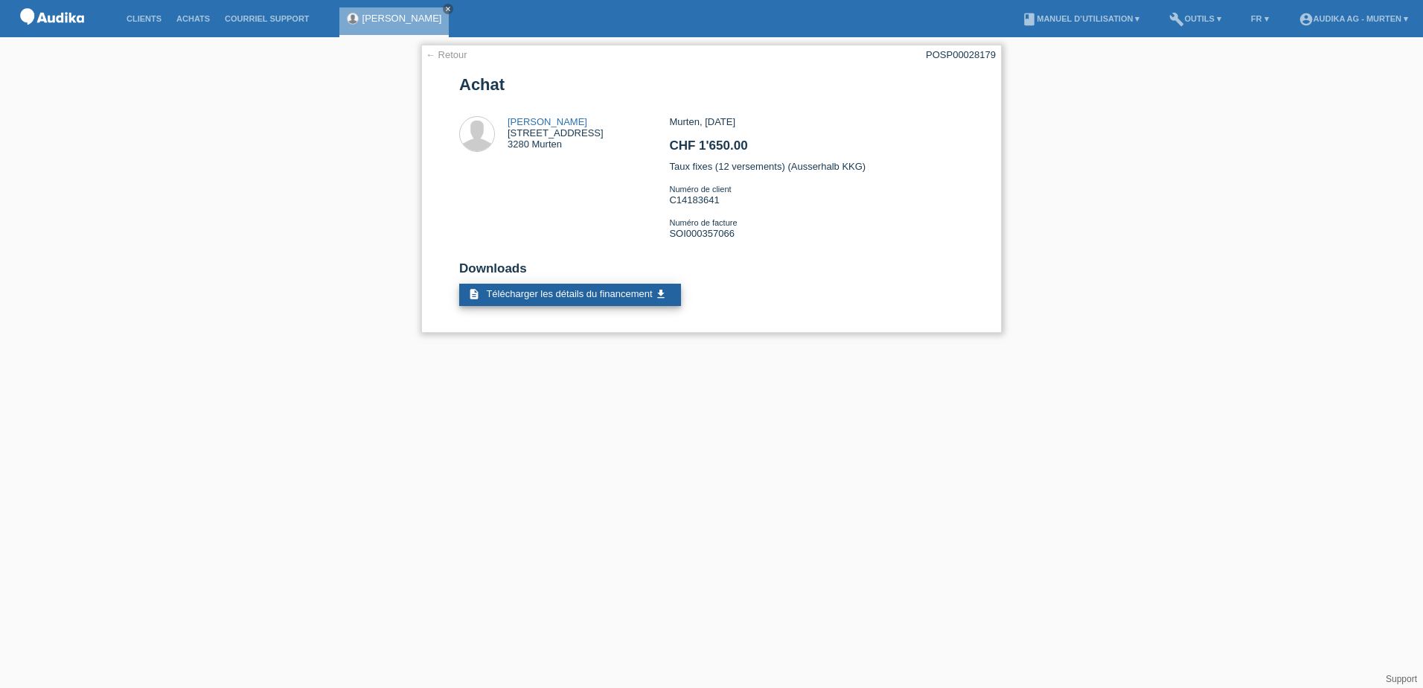
click at [628, 294] on span "Télécharger les détails du financement" at bounding box center [569, 293] width 166 height 11
